Goal: Task Accomplishment & Management: Manage account settings

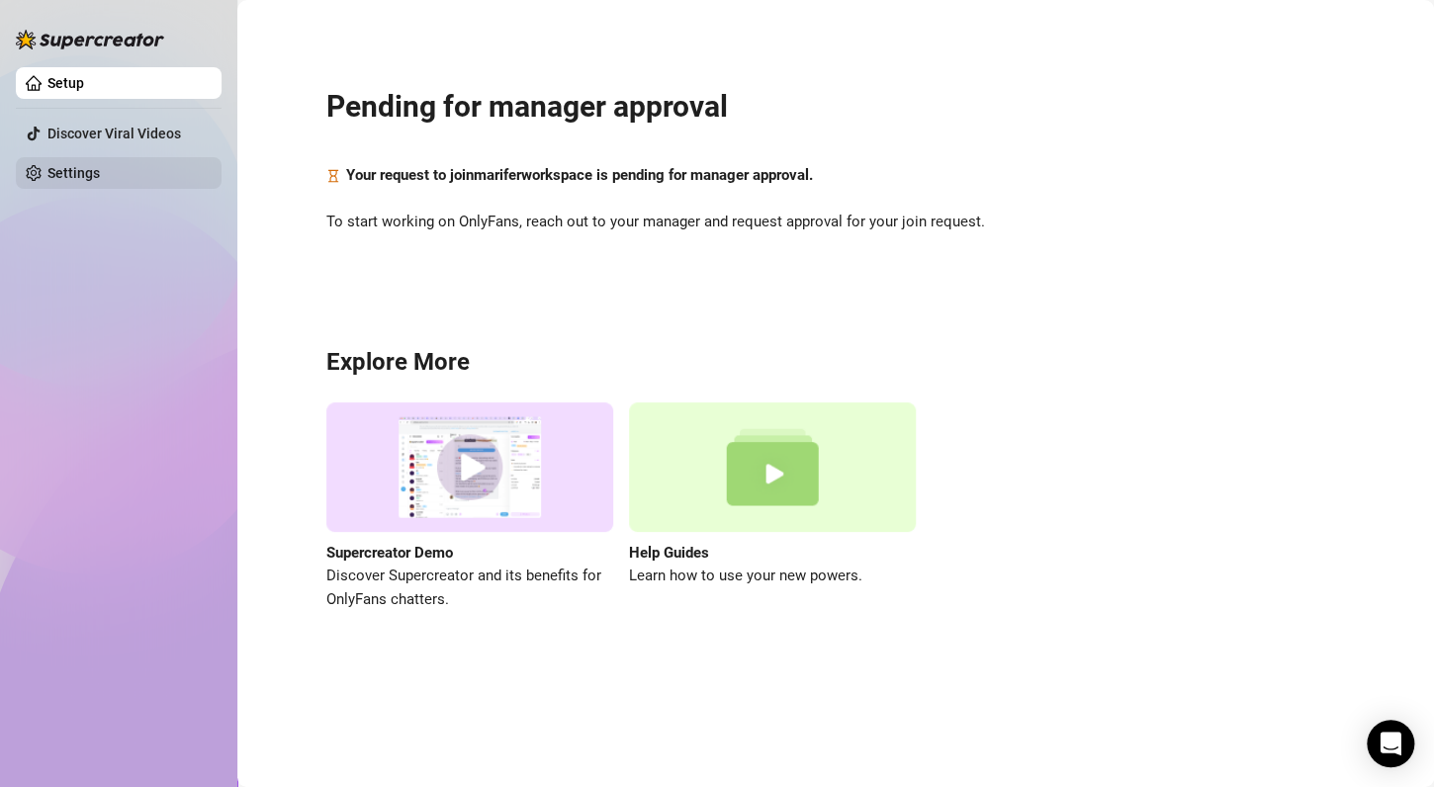
click at [100, 165] on link "Settings" at bounding box center [73, 173] width 52 height 16
